Goal: Task Accomplishment & Management: Complete application form

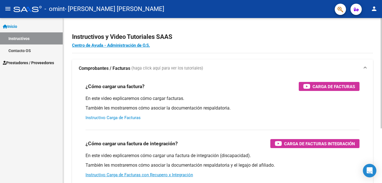
click at [123, 117] on link "Instructivo Carga de Facturas" at bounding box center [113, 117] width 55 height 5
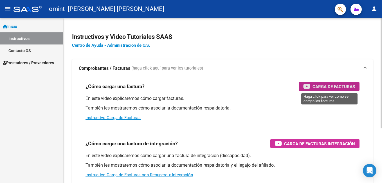
click at [329, 87] on span "Carga de Facturas" at bounding box center [333, 86] width 42 height 7
click at [340, 87] on span "Carga de Facturas" at bounding box center [333, 86] width 42 height 7
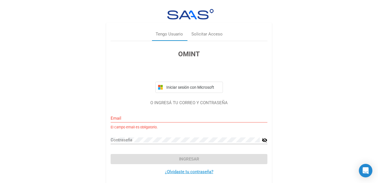
click at [134, 115] on div "Email" at bounding box center [189, 116] width 157 height 12
click at [134, 116] on input "Email" at bounding box center [189, 118] width 157 height 5
type input "[PERSON_NAME][EMAIL_ADDRESS][DOMAIN_NAME]"
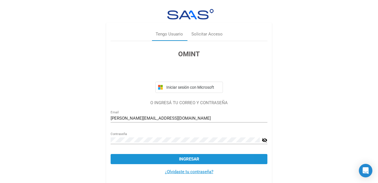
click at [195, 159] on span "Ingresar" at bounding box center [189, 158] width 20 height 5
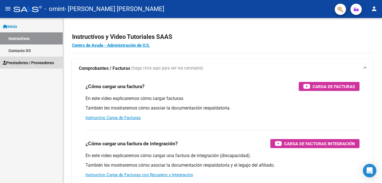
click at [23, 60] on span "Prestadores / Proveedores" at bounding box center [28, 63] width 51 height 6
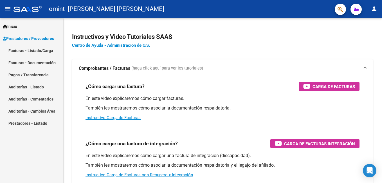
click at [21, 49] on link "Facturas - Listado/Carga" at bounding box center [31, 50] width 63 height 12
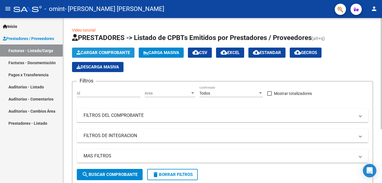
click at [105, 51] on span "Cargar Comprobante" at bounding box center [103, 52] width 53 height 5
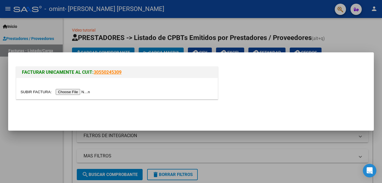
click at [71, 91] on input "file" at bounding box center [56, 92] width 71 height 6
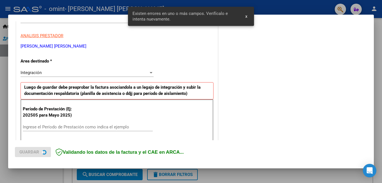
scroll to position [126, 0]
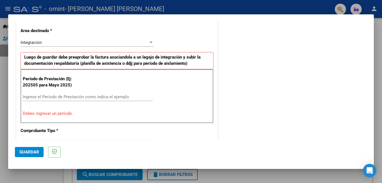
click at [49, 97] on input "Ingrese el Período de Prestación como indica el ejemplo" at bounding box center [88, 96] width 130 height 5
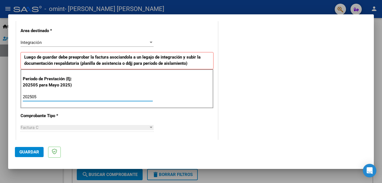
type input "202505"
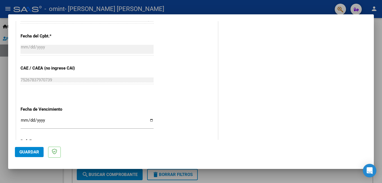
scroll to position [329, 0]
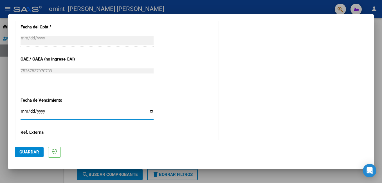
click at [47, 111] on input "Ingresar la fecha" at bounding box center [87, 113] width 133 height 9
type input "0007-08-11"
click at [46, 113] on input "0007-08-11" at bounding box center [87, 113] width 133 height 9
click at [46, 110] on input "0007-08-11" at bounding box center [87, 113] width 133 height 9
click at [33, 111] on input "0007-08-11" at bounding box center [87, 113] width 133 height 9
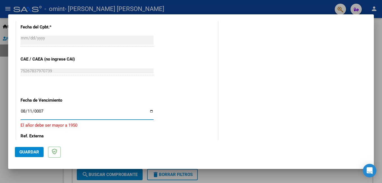
click at [30, 111] on input "0007-08-11" at bounding box center [87, 113] width 133 height 9
type input "[DATE]"
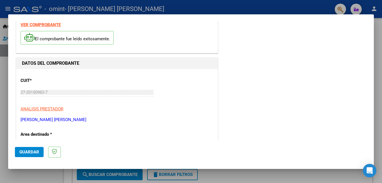
scroll to position [0, 0]
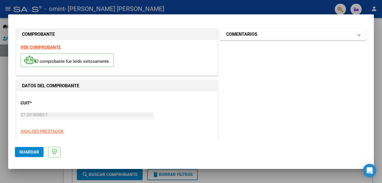
click at [343, 35] on mat-panel-title "COMENTARIOS" at bounding box center [289, 34] width 127 height 7
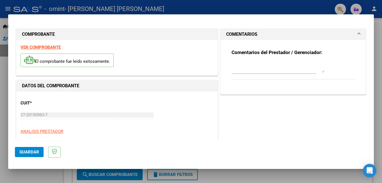
click at [6, 6] on div at bounding box center [191, 91] width 382 height 183
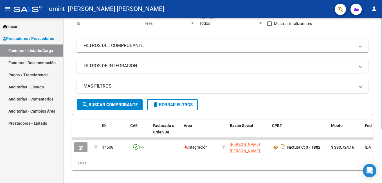
scroll to position [71, 0]
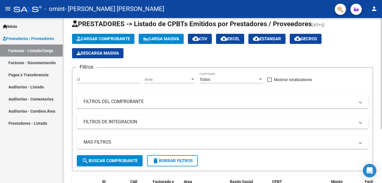
click at [377, 90] on div "Video tutorial PRESTADORES -> Listado de CPBTs Emitidos por Prestadores / Prove…" at bounding box center [223, 124] width 320 height 240
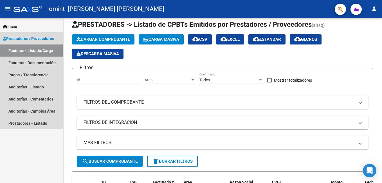
click at [37, 37] on span "Prestadores / Proveedores" at bounding box center [28, 38] width 51 height 6
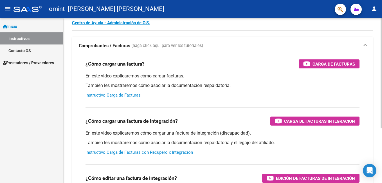
scroll to position [10, 0]
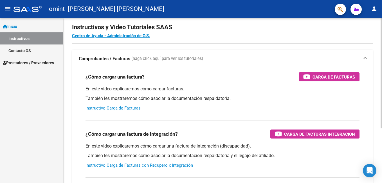
click at [377, 59] on html "menu - omint - [PERSON_NAME] [PERSON_NAME] person Inicio Instructivos Contacto …" at bounding box center [191, 91] width 382 height 183
click at [115, 107] on link "Instructivo Carga de Facturas" at bounding box center [113, 107] width 55 height 5
click at [144, 166] on link "Instructivo Carga de Facturas con Recupero x Integración" at bounding box center [139, 165] width 107 height 5
